Goal: Information Seeking & Learning: Learn about a topic

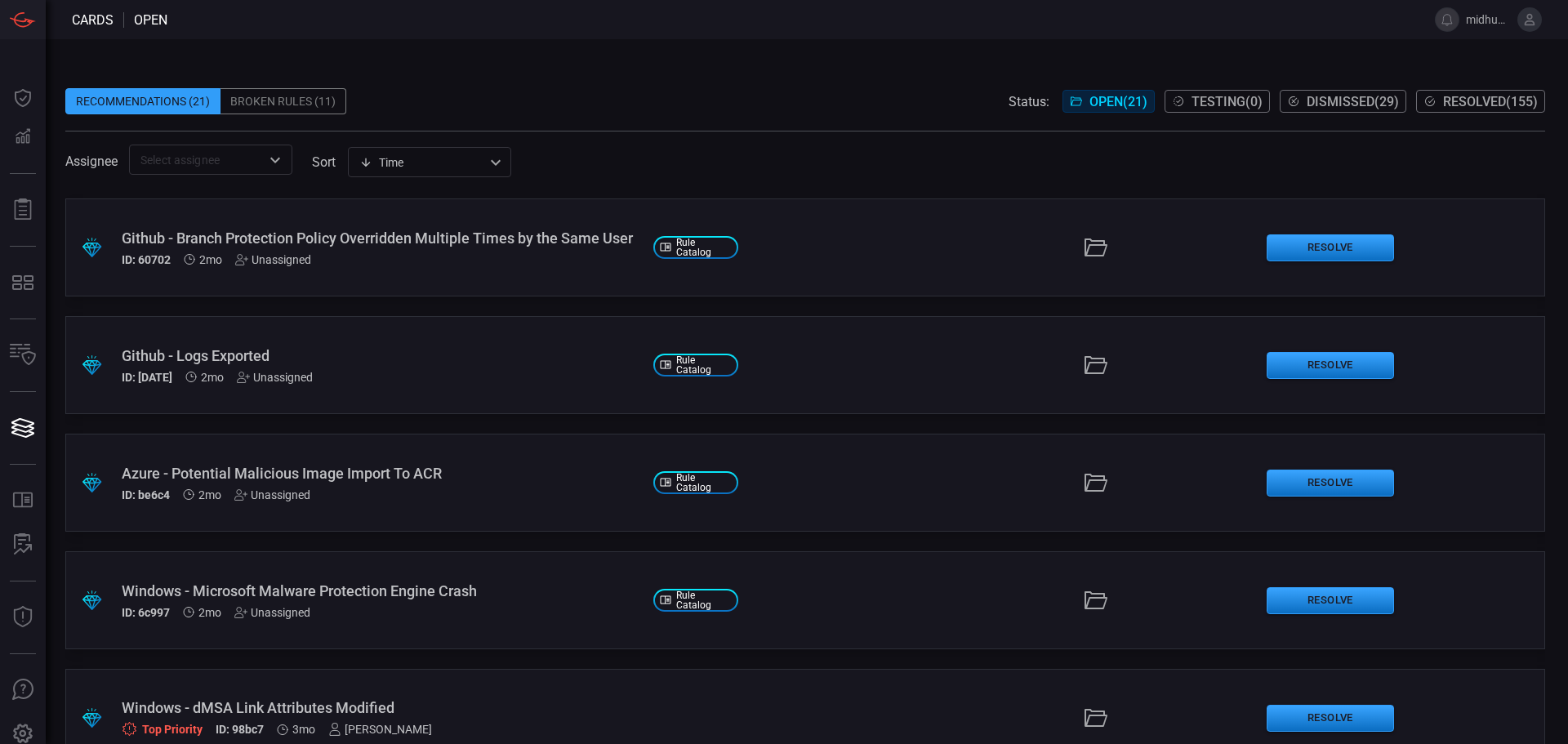
scroll to position [1920, 0]
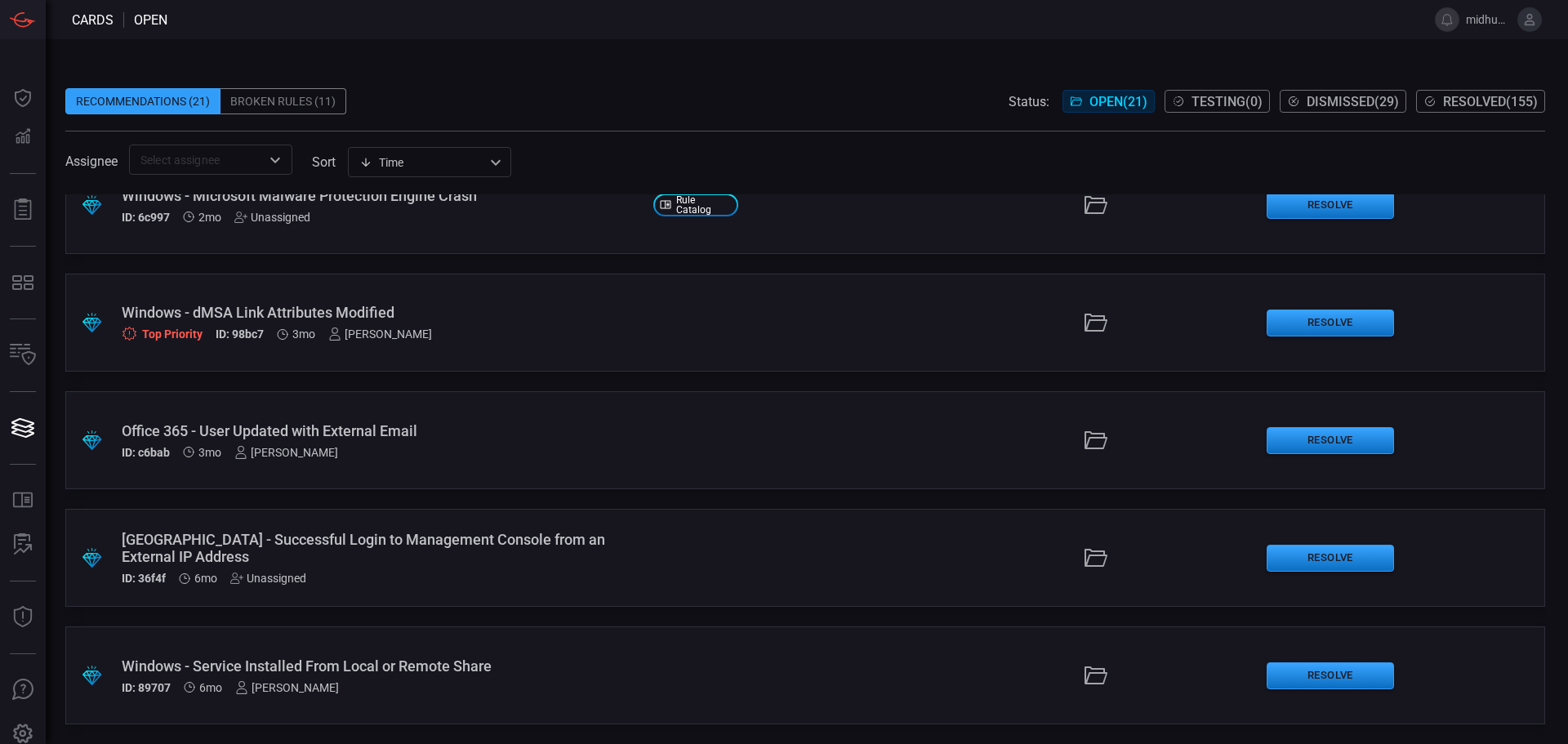
click at [376, 318] on div "Windows - dMSA Link Attributes Modified" at bounding box center [380, 312] width 518 height 17
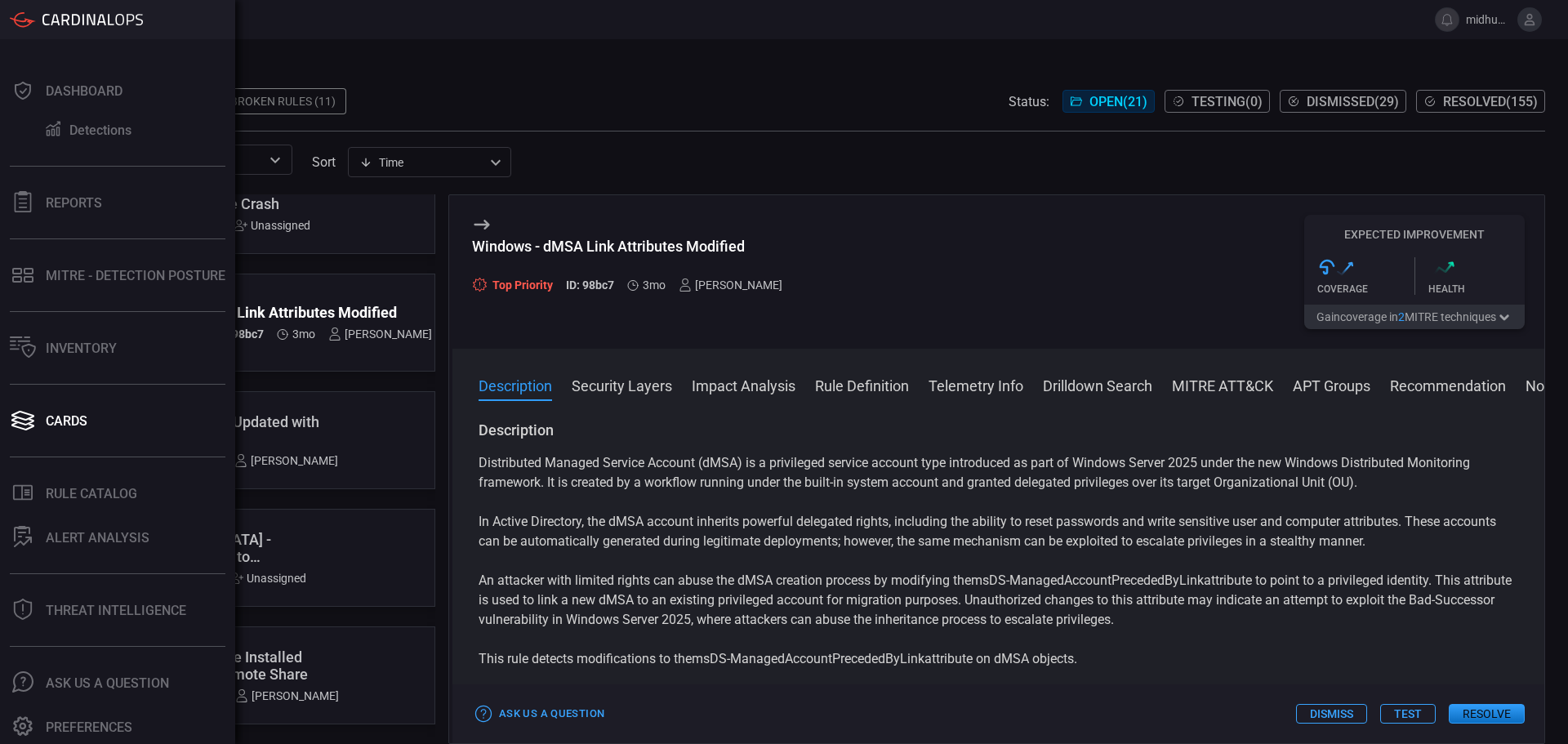
scroll to position [10, 0]
click at [118, 614] on div "Threat Intelligence" at bounding box center [115, 608] width 140 height 15
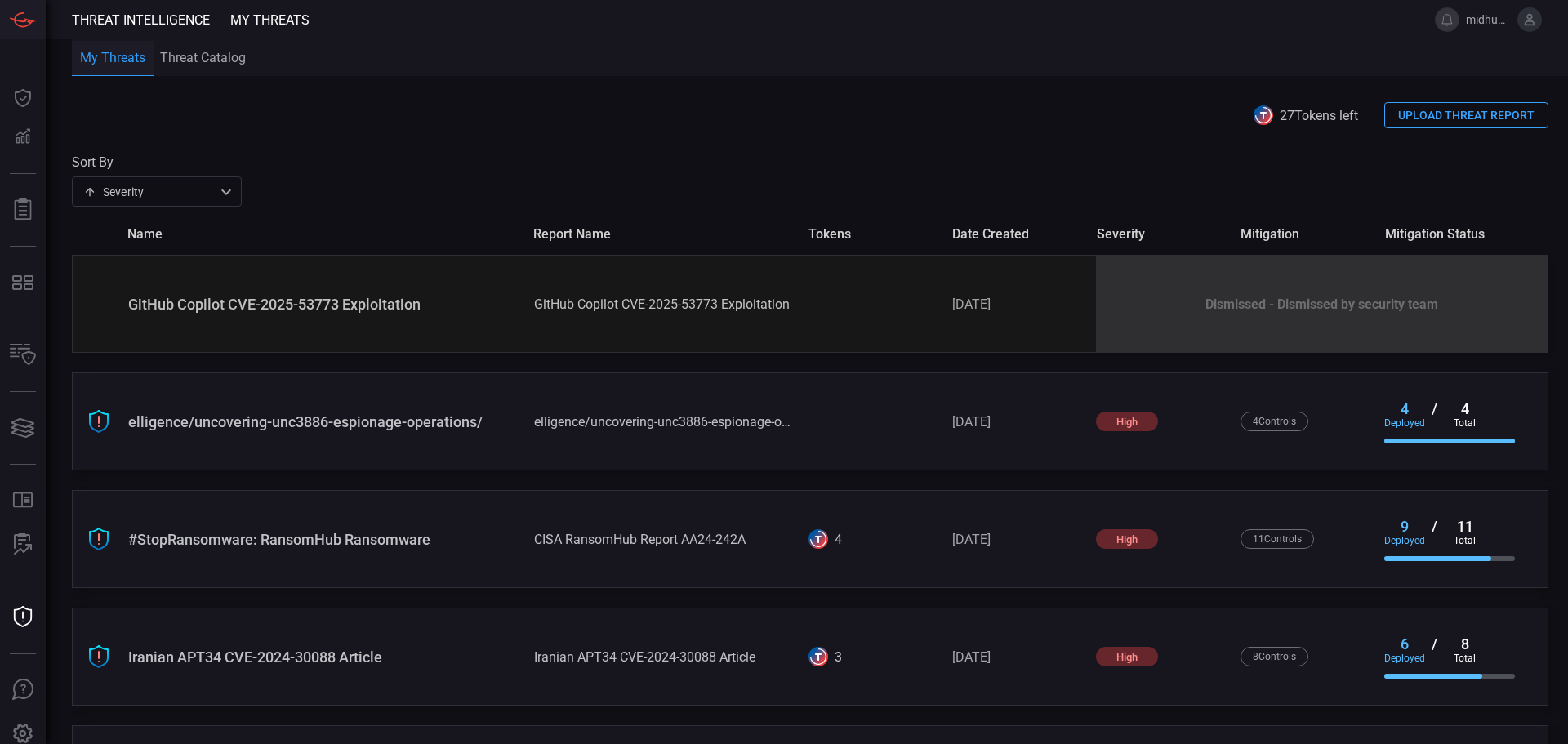
type button "/risks"
click at [1392, 417] on div "deployed" at bounding box center [1405, 423] width 41 height 12
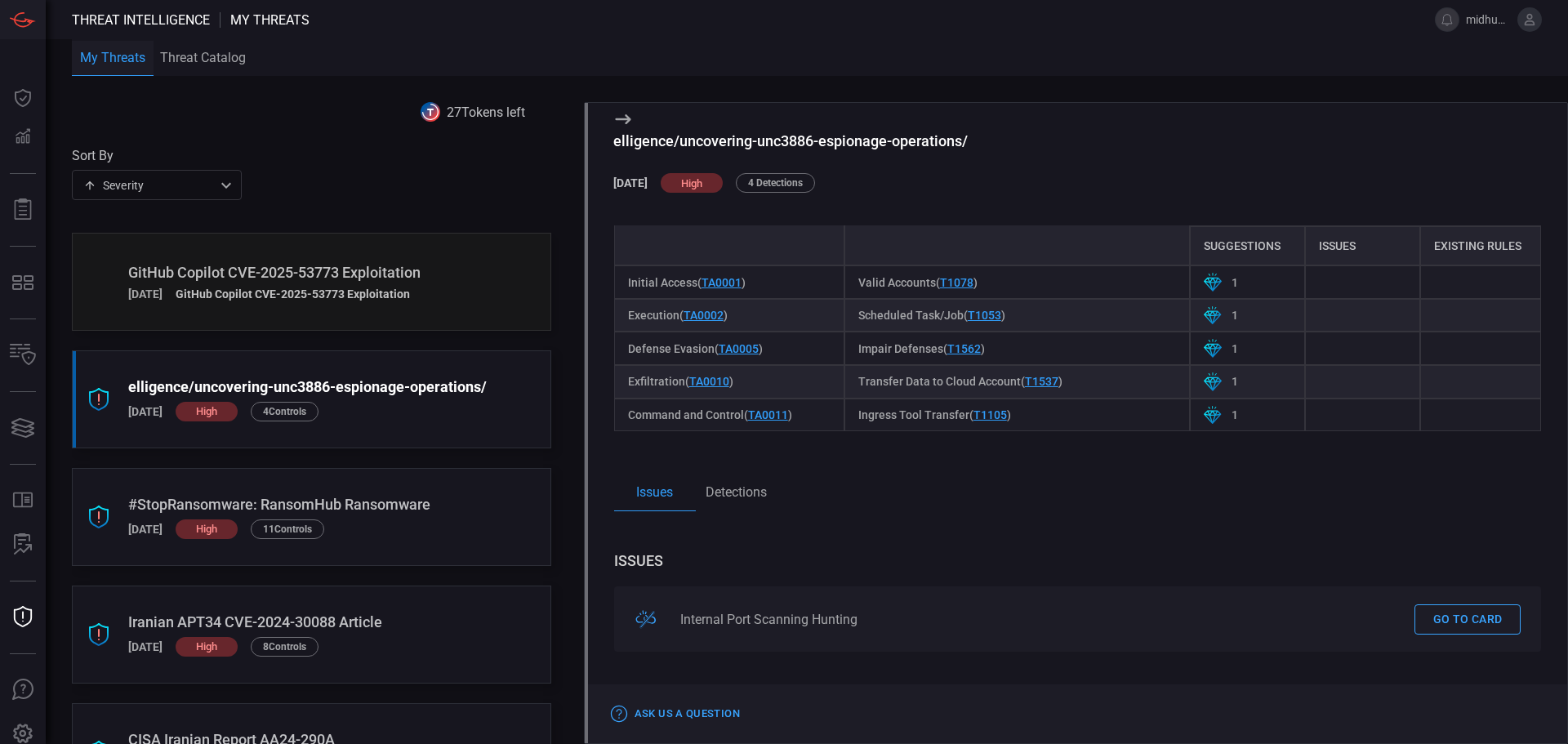
scroll to position [498, 0]
click at [731, 490] on button "Detections" at bounding box center [737, 492] width 82 height 39
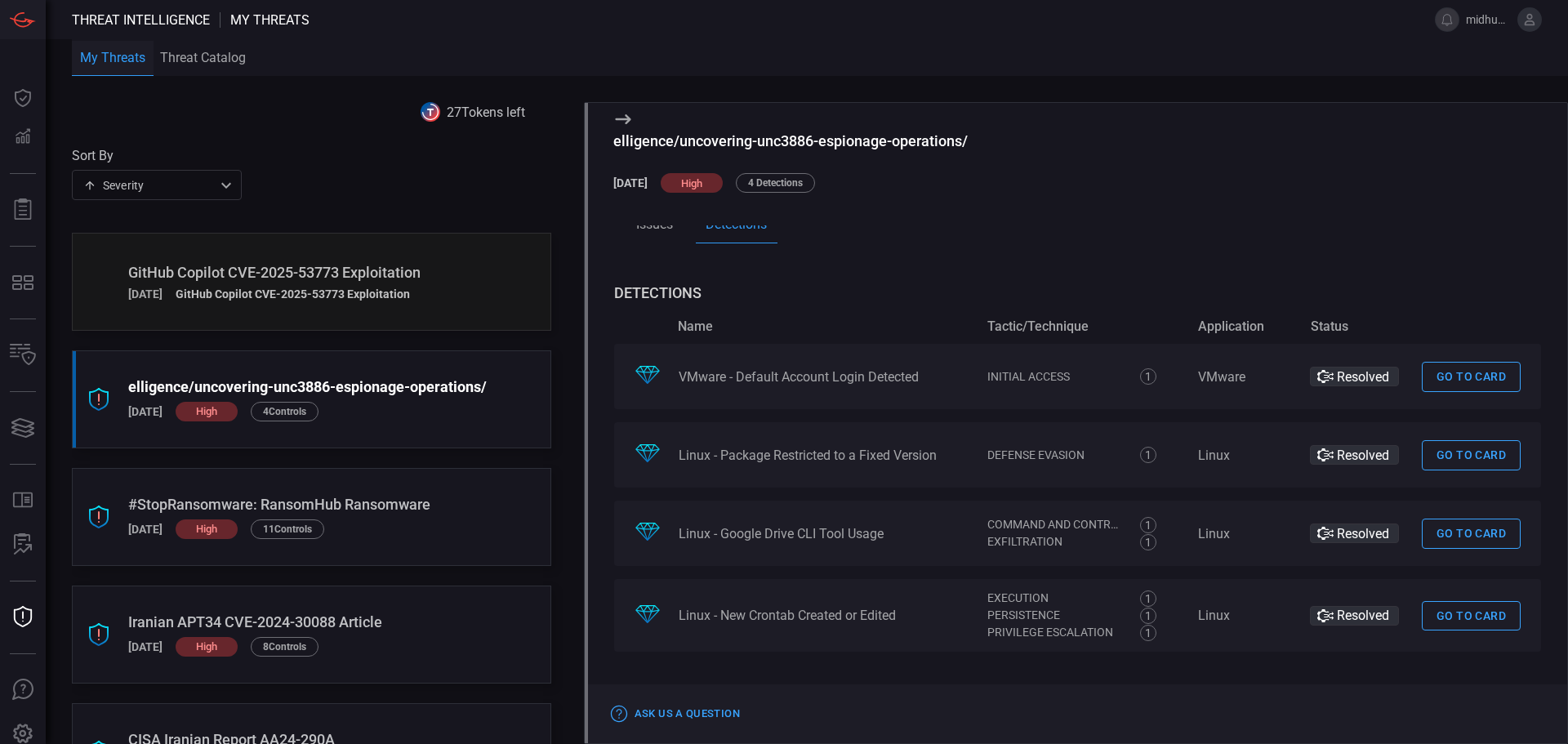
scroll to position [1016, 0]
click at [1422, 379] on link "Go to card" at bounding box center [1471, 377] width 99 height 30
